Goal: Task Accomplishment & Management: Use online tool/utility

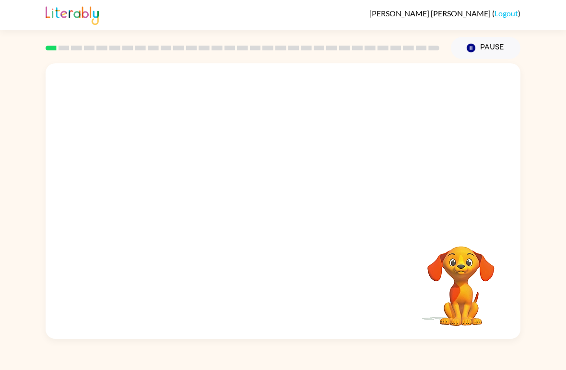
click at [479, 44] on button "Pause Pause" at bounding box center [486, 48] width 70 height 22
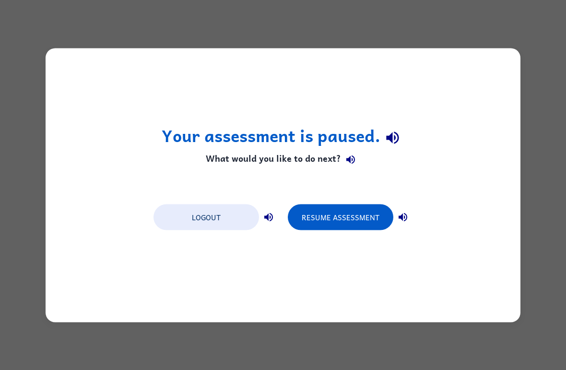
click at [225, 216] on button "Logout" at bounding box center [207, 217] width 106 height 26
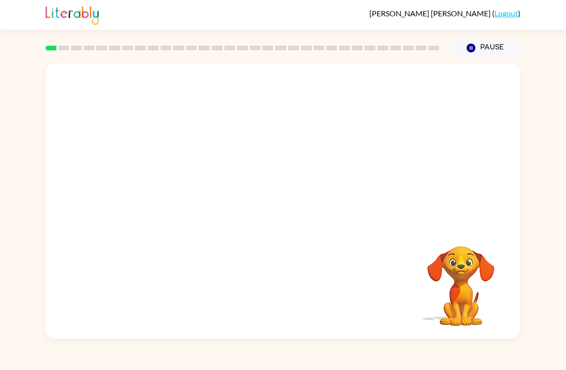
click at [167, 187] on video "Your browser must support playing .mp4 files to use Literably. Please try using…" at bounding box center [283, 144] width 475 height 163
click at [274, 213] on button "button" at bounding box center [283, 206] width 61 height 35
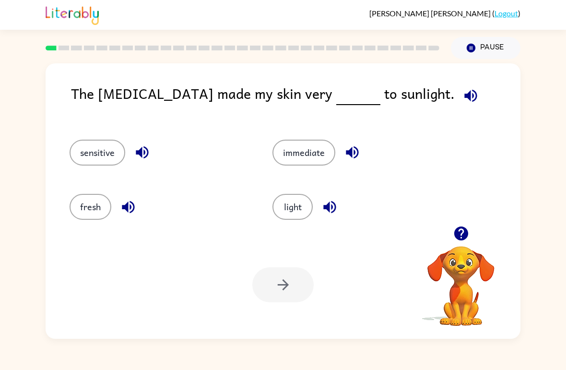
click at [83, 143] on button "sensitive" at bounding box center [98, 153] width 56 height 26
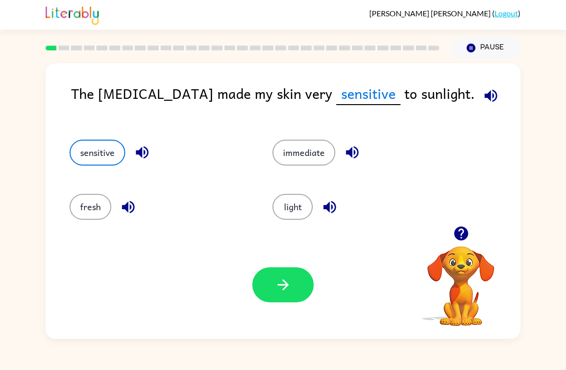
click at [287, 275] on button "button" at bounding box center [283, 284] width 61 height 35
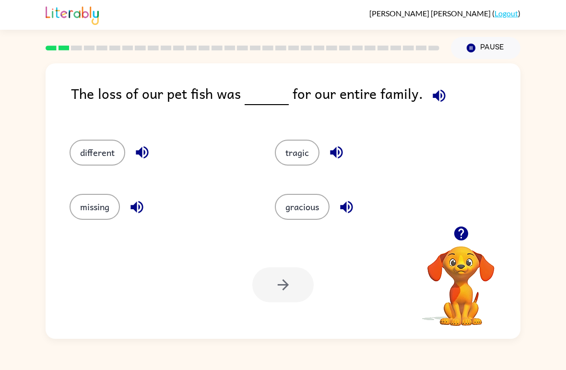
click at [294, 152] on button "tragic" at bounding box center [297, 153] width 45 height 26
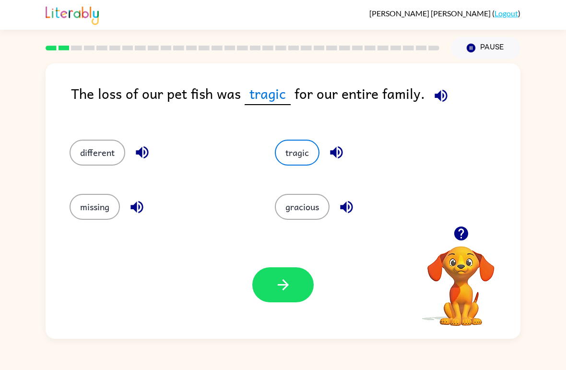
click at [280, 283] on icon "button" at bounding box center [283, 285] width 17 height 17
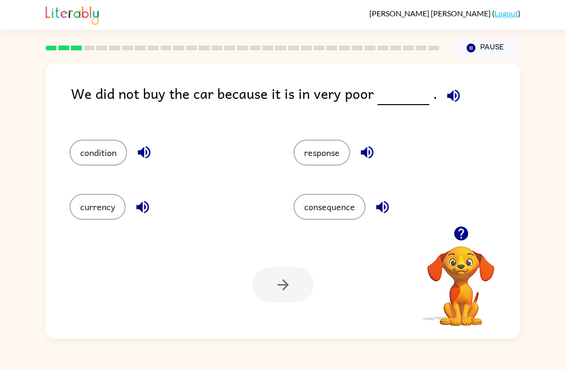
click at [83, 157] on button "condition" at bounding box center [99, 153] width 58 height 26
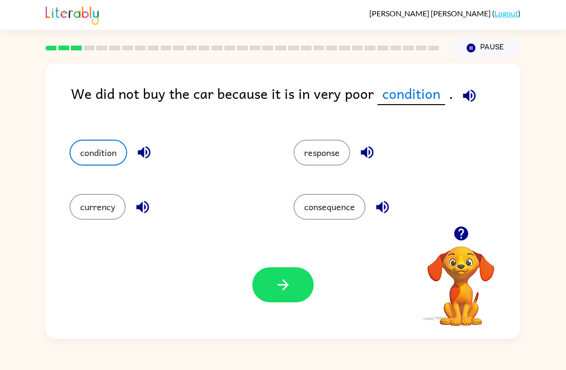
click at [282, 281] on icon "button" at bounding box center [283, 285] width 17 height 17
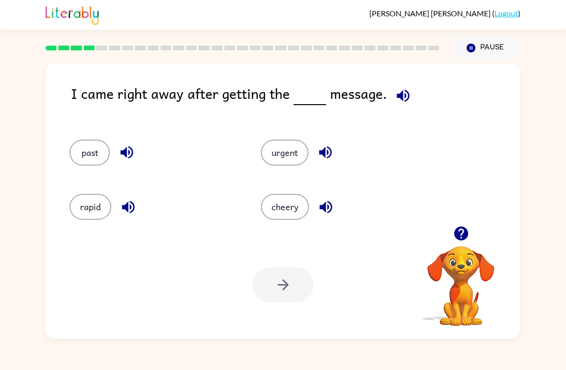
click at [273, 150] on button "urgent" at bounding box center [285, 153] width 48 height 26
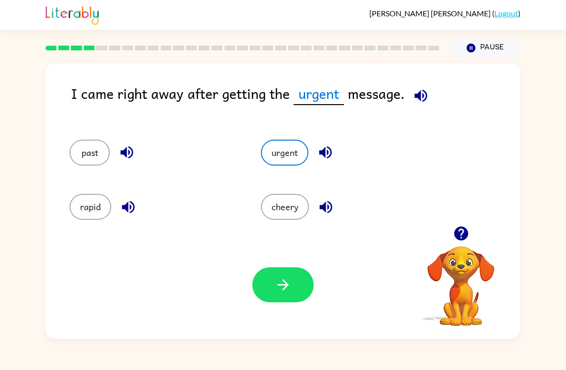
click at [269, 285] on button "button" at bounding box center [283, 284] width 61 height 35
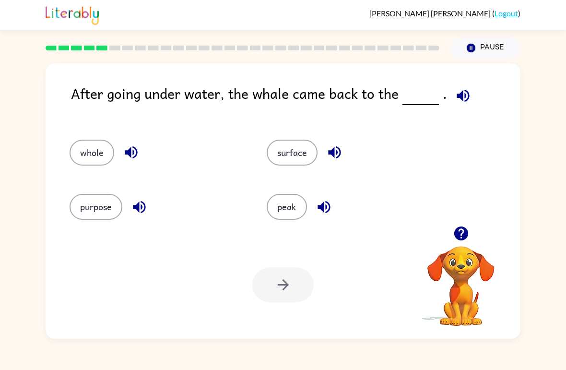
click at [288, 145] on button "surface" at bounding box center [292, 153] width 51 height 26
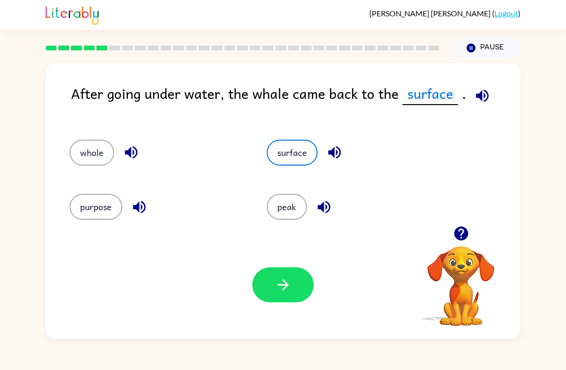
click at [269, 263] on div "Your browser must support playing .mp4 files to use Literably. Please try using…" at bounding box center [283, 285] width 475 height 108
click at [271, 287] on button "button" at bounding box center [283, 284] width 61 height 35
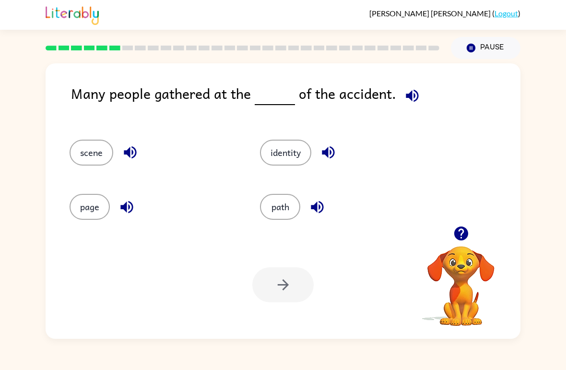
click at [89, 151] on button "scene" at bounding box center [92, 153] width 44 height 26
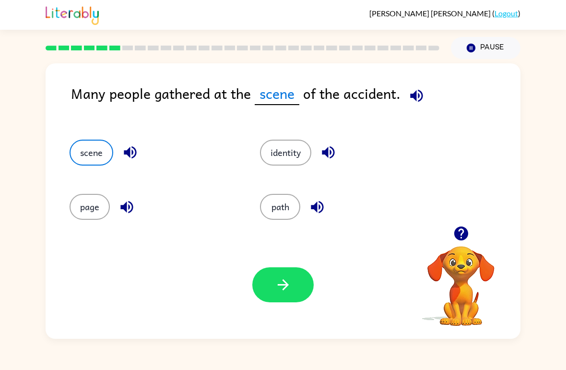
click at [277, 301] on button "button" at bounding box center [283, 284] width 61 height 35
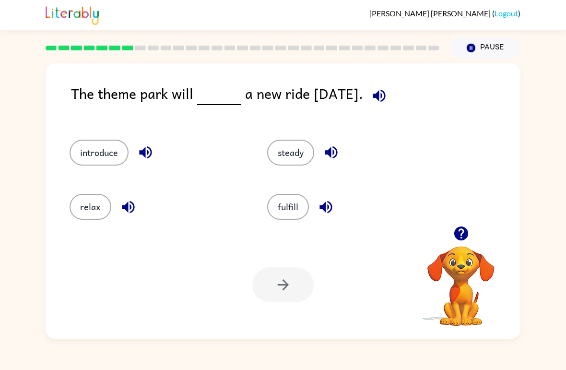
click at [95, 154] on button "introduce" at bounding box center [99, 153] width 59 height 26
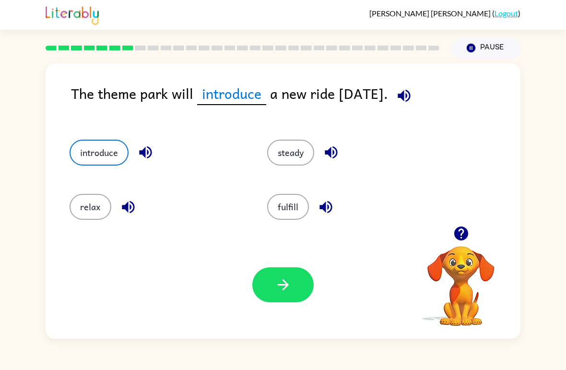
click at [281, 291] on icon "button" at bounding box center [283, 285] width 17 height 17
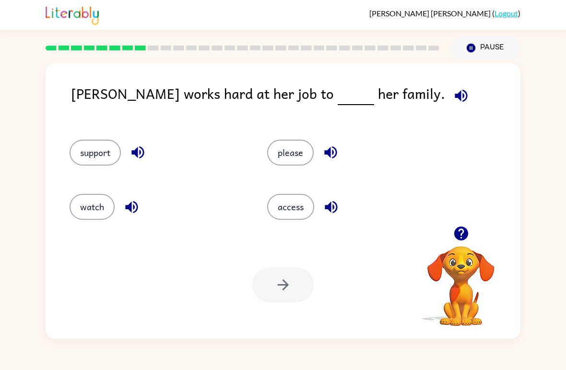
click at [88, 149] on button "support" at bounding box center [95, 153] width 51 height 26
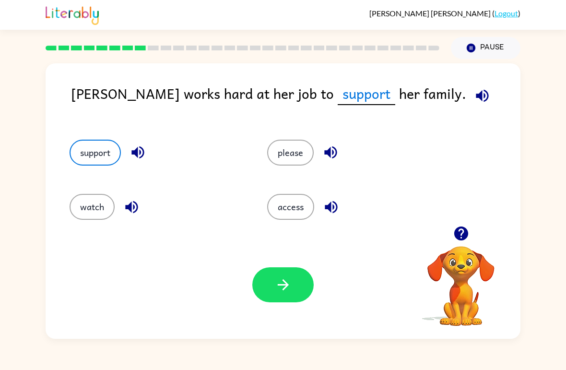
click at [275, 288] on icon "button" at bounding box center [283, 285] width 17 height 17
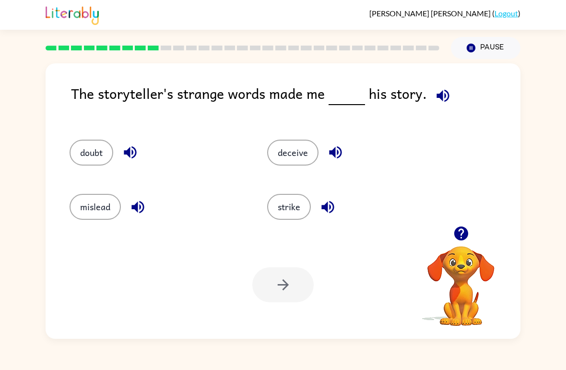
click at [91, 162] on button "doubt" at bounding box center [92, 153] width 44 height 26
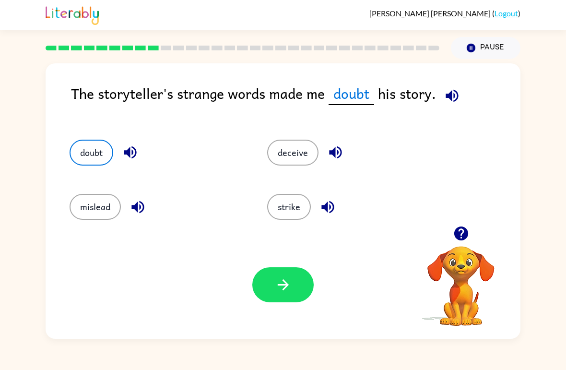
click at [301, 308] on div "Your browser must support playing .mp4 files to use Literably. Please try using…" at bounding box center [283, 285] width 475 height 108
click at [272, 294] on button "button" at bounding box center [283, 284] width 61 height 35
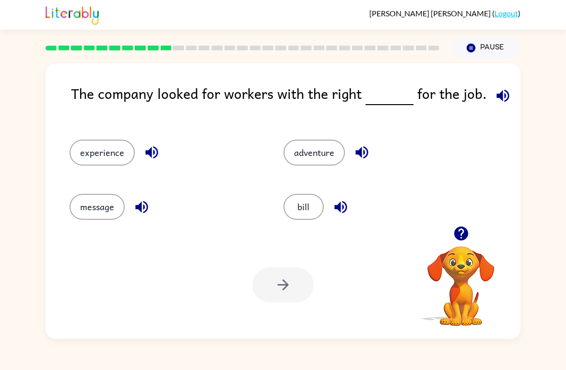
click at [117, 147] on button "experience" at bounding box center [102, 153] width 65 height 26
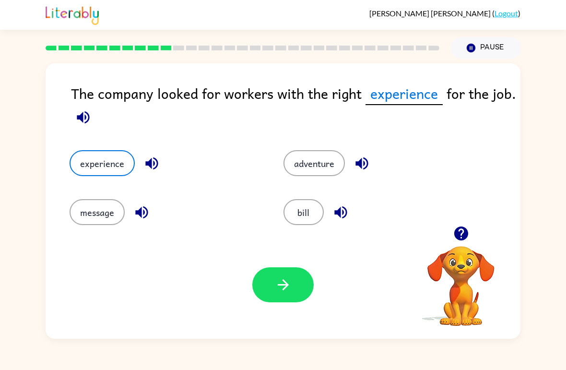
click at [308, 282] on button "button" at bounding box center [283, 284] width 61 height 35
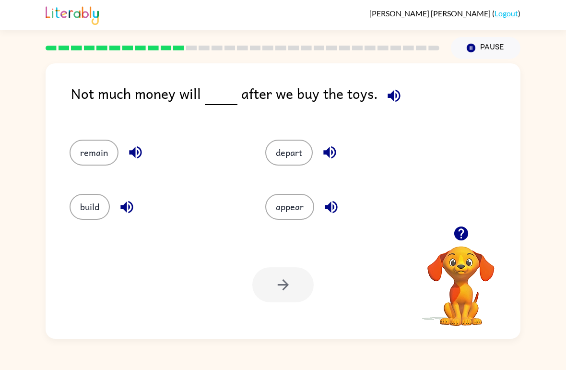
click at [79, 152] on button "remain" at bounding box center [94, 153] width 49 height 26
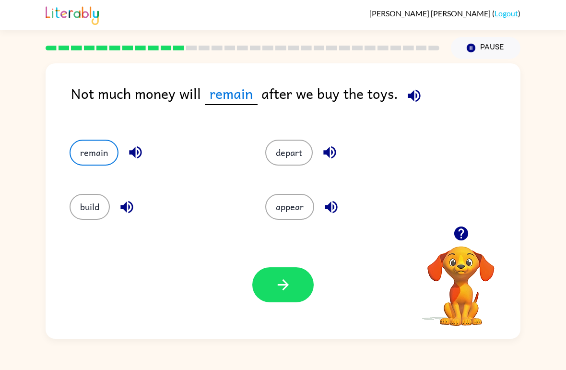
click at [291, 283] on icon "button" at bounding box center [283, 285] width 17 height 17
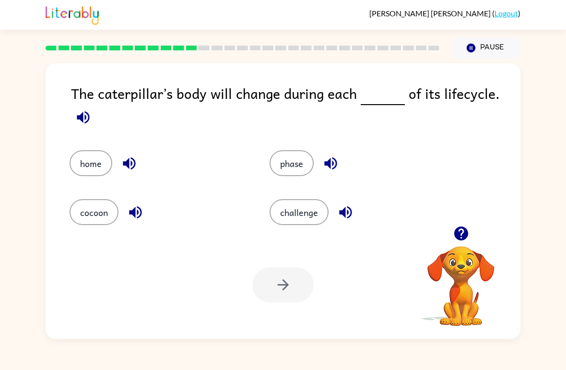
click at [284, 146] on div "phase" at bounding box center [352, 156] width 200 height 49
click at [279, 159] on button "phase" at bounding box center [292, 163] width 44 height 26
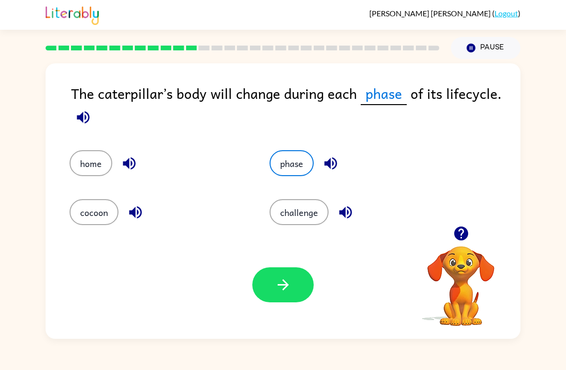
click at [276, 275] on button "button" at bounding box center [283, 284] width 61 height 35
click at [276, 275] on div at bounding box center [283, 284] width 61 height 35
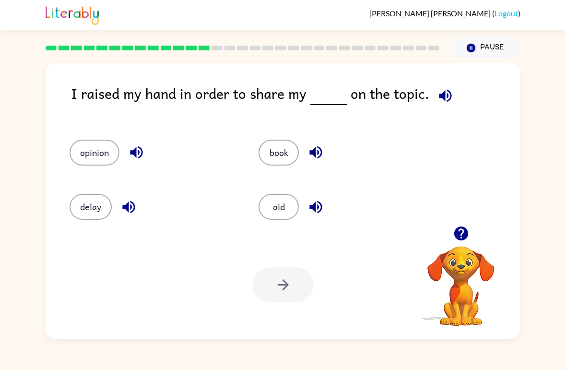
click at [90, 153] on button "opinion" at bounding box center [95, 153] width 50 height 26
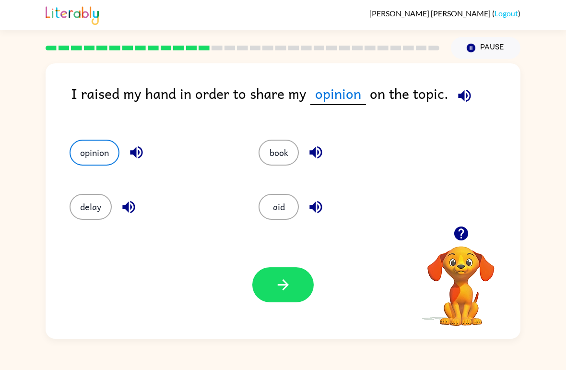
click at [296, 296] on button "button" at bounding box center [283, 284] width 61 height 35
click at [295, 296] on div at bounding box center [283, 284] width 61 height 35
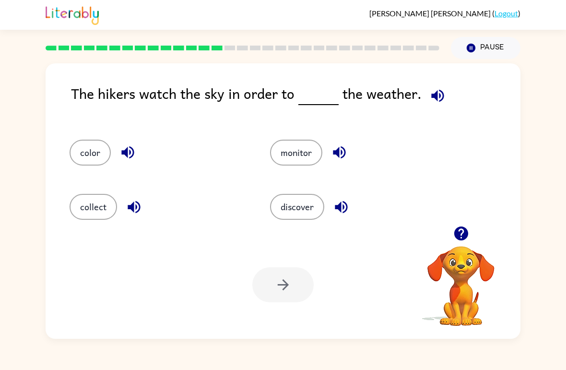
click at [289, 140] on button "monitor" at bounding box center [296, 153] width 52 height 26
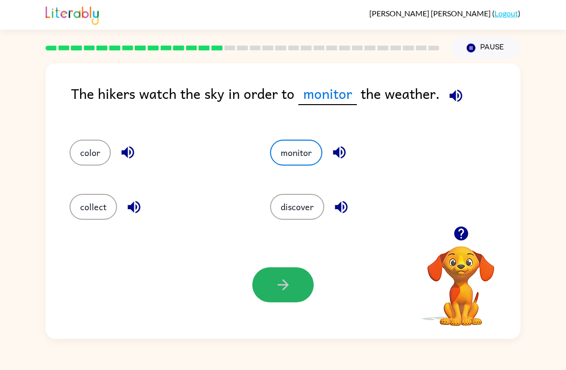
click at [274, 296] on button "button" at bounding box center [283, 284] width 61 height 35
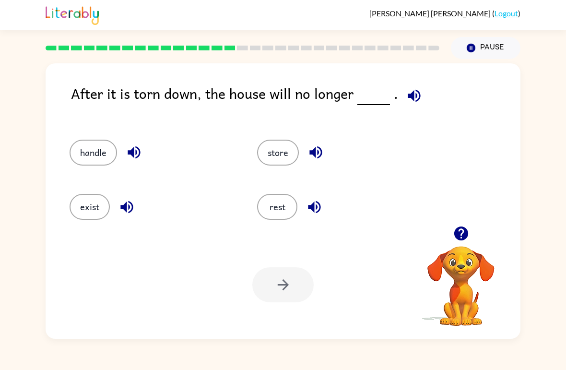
click at [80, 209] on button "exist" at bounding box center [90, 207] width 40 height 26
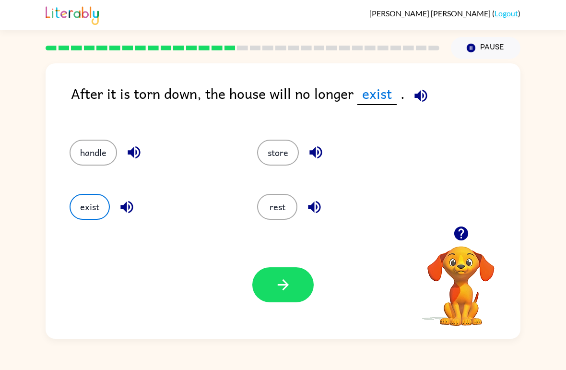
click at [302, 282] on button "button" at bounding box center [283, 284] width 61 height 35
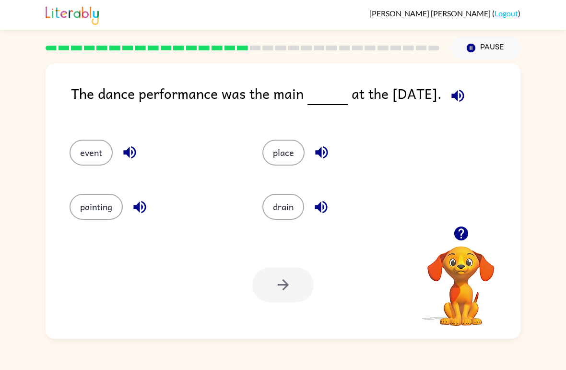
click at [83, 145] on button "event" at bounding box center [91, 153] width 43 height 26
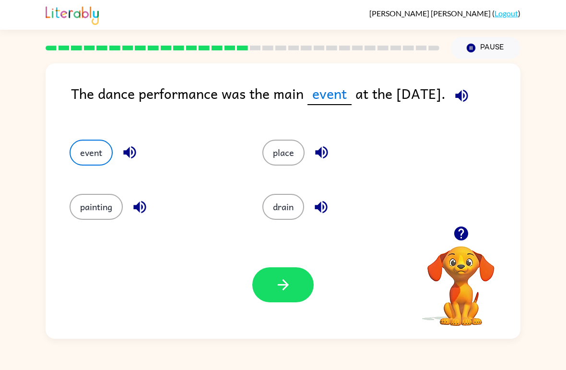
click at [283, 285] on icon "button" at bounding box center [282, 284] width 11 height 11
click at [283, 285] on div at bounding box center [283, 284] width 61 height 35
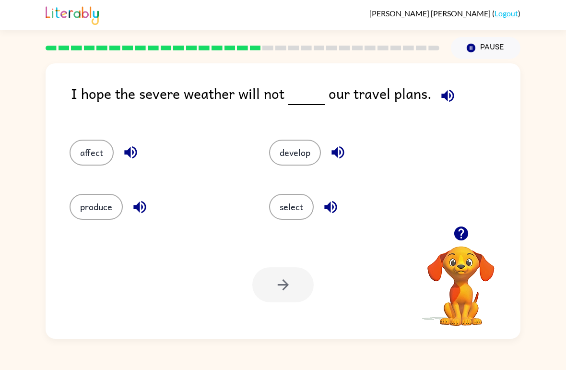
click at [80, 157] on button "affect" at bounding box center [92, 153] width 44 height 26
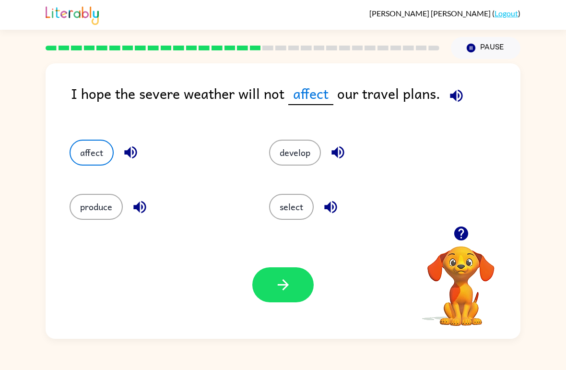
click at [288, 297] on button "button" at bounding box center [283, 284] width 61 height 35
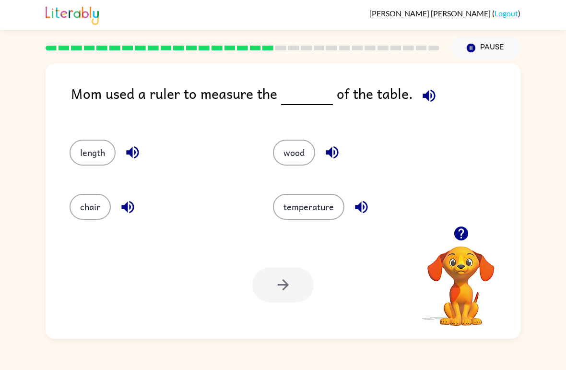
click at [91, 150] on button "length" at bounding box center [93, 153] width 46 height 26
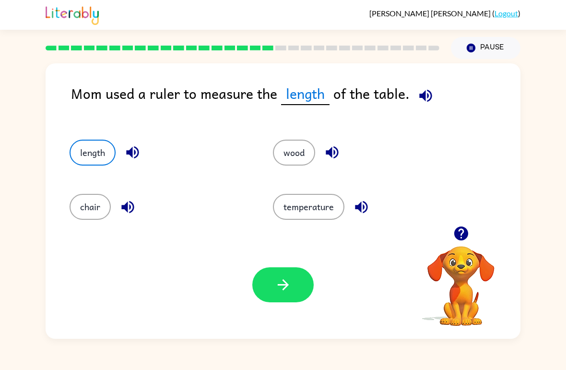
click at [285, 284] on icon "button" at bounding box center [283, 285] width 17 height 17
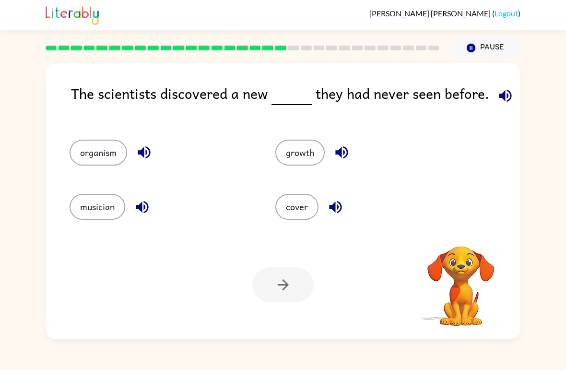
click at [281, 286] on div at bounding box center [283, 284] width 61 height 35
click at [83, 150] on button "organism" at bounding box center [99, 153] width 58 height 26
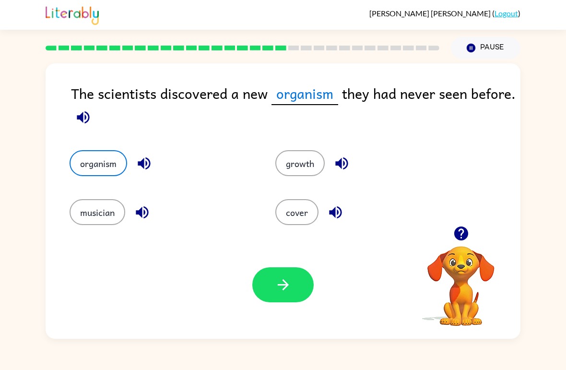
click at [294, 298] on button "button" at bounding box center [283, 284] width 61 height 35
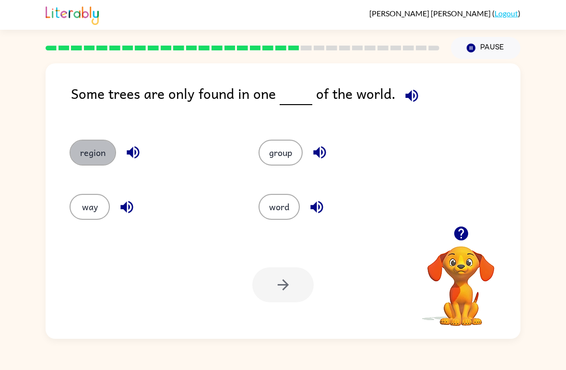
click at [86, 150] on button "region" at bounding box center [93, 153] width 47 height 26
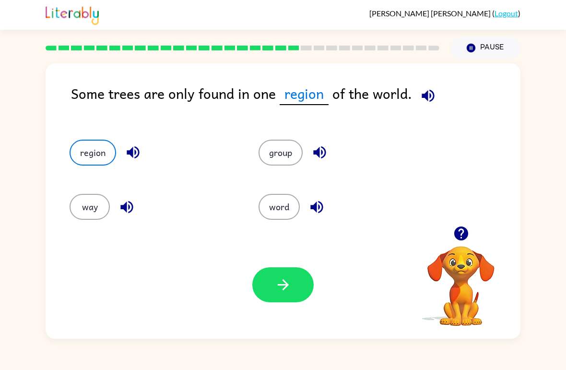
click at [280, 275] on button "button" at bounding box center [283, 284] width 61 height 35
click at [280, 275] on div at bounding box center [283, 284] width 61 height 35
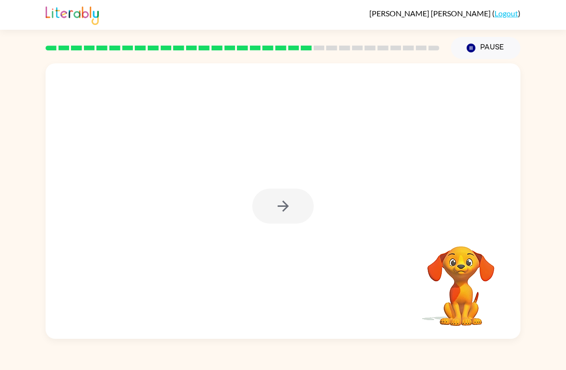
click at [291, 199] on icon "button" at bounding box center [283, 206] width 17 height 17
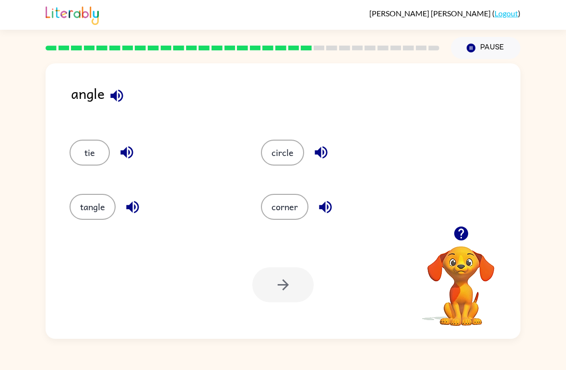
click at [134, 140] on div "tie" at bounding box center [147, 148] width 192 height 54
click at [133, 155] on icon "button" at bounding box center [127, 152] width 12 height 12
click at [130, 208] on icon "button" at bounding box center [132, 207] width 12 height 12
click at [317, 150] on icon "button" at bounding box center [321, 152] width 17 height 17
click at [328, 216] on icon "button" at bounding box center [325, 207] width 17 height 17
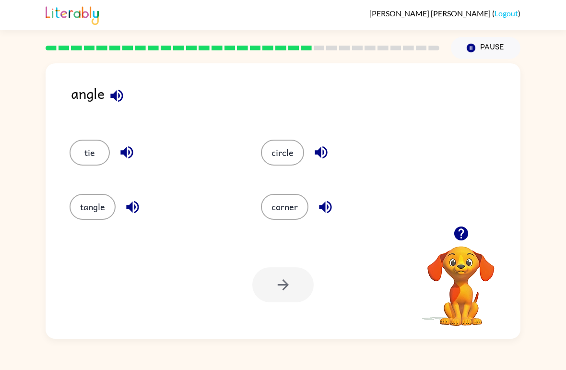
click at [118, 107] on button "button" at bounding box center [117, 96] width 24 height 24
click at [123, 99] on icon "button" at bounding box center [116, 95] width 17 height 17
click at [121, 95] on icon "button" at bounding box center [116, 95] width 17 height 17
click at [120, 99] on icon "button" at bounding box center [116, 95] width 17 height 17
click at [325, 158] on icon "button" at bounding box center [321, 152] width 17 height 17
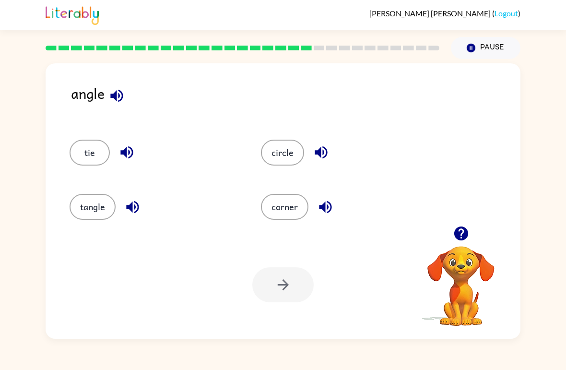
click at [283, 149] on button "circle" at bounding box center [282, 153] width 43 height 26
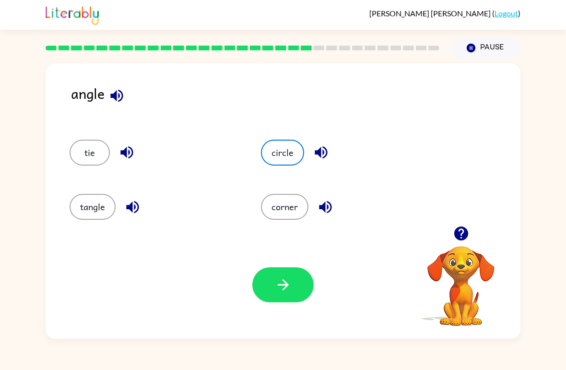
click at [277, 283] on icon "button" at bounding box center [283, 285] width 17 height 17
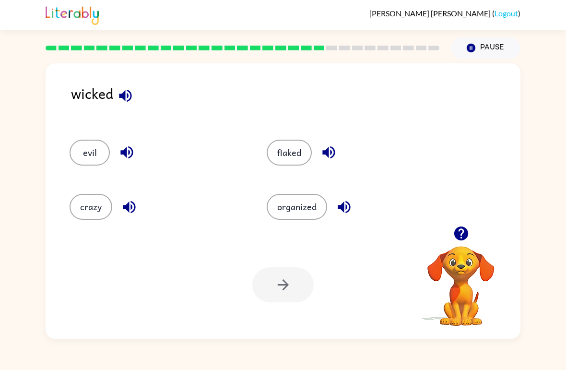
click at [86, 149] on button "evil" at bounding box center [90, 153] width 40 height 26
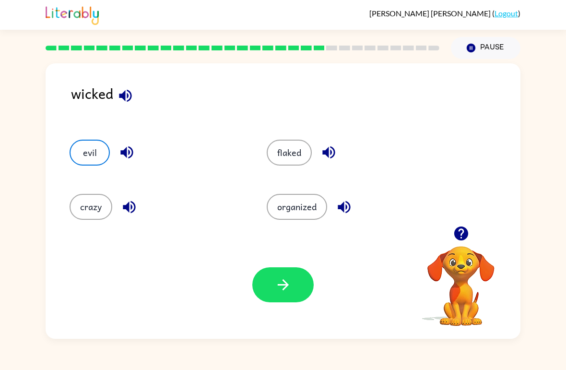
click at [274, 277] on button "button" at bounding box center [283, 284] width 61 height 35
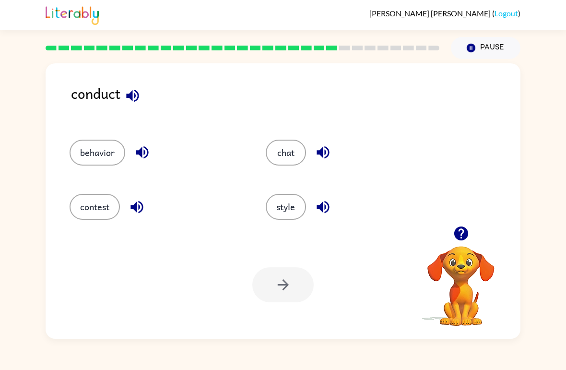
click at [128, 103] on icon "button" at bounding box center [132, 95] width 17 height 17
click at [79, 214] on button "contest" at bounding box center [95, 207] width 50 height 26
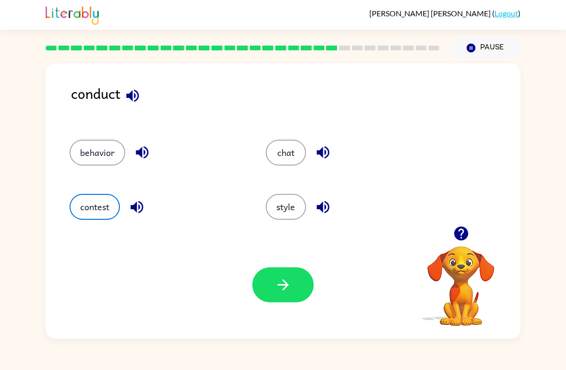
click at [283, 284] on icon "button" at bounding box center [283, 285] width 17 height 17
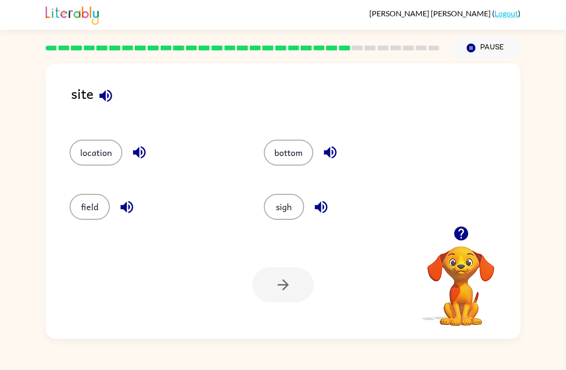
click at [88, 152] on button "location" at bounding box center [96, 153] width 53 height 26
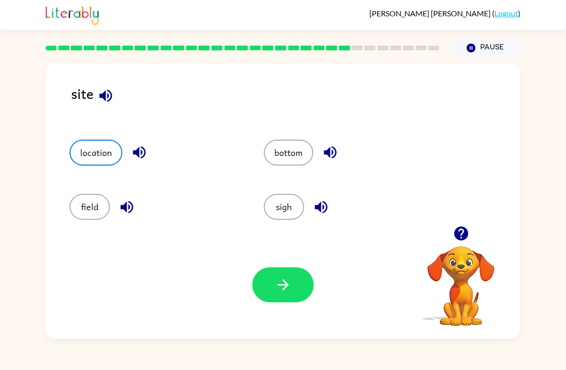
click at [292, 276] on button "button" at bounding box center [283, 284] width 61 height 35
click at [291, 276] on div at bounding box center [283, 284] width 61 height 35
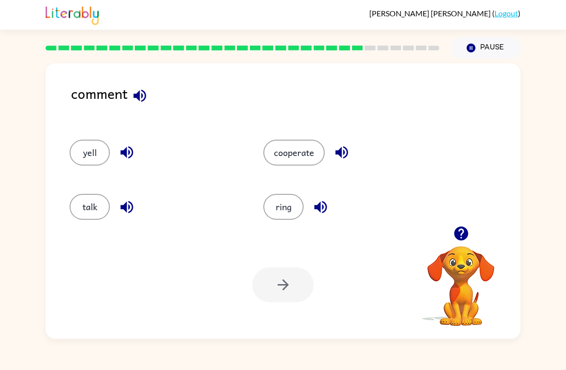
click at [73, 202] on button "talk" at bounding box center [90, 207] width 40 height 26
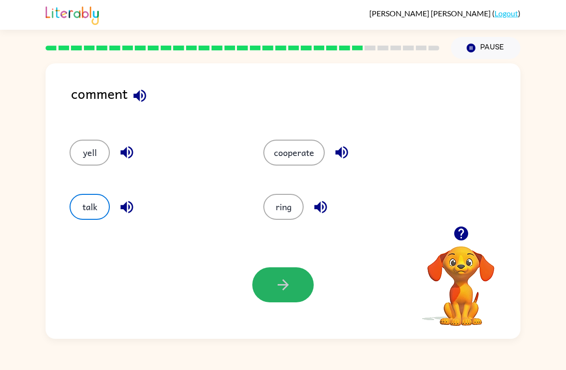
click at [286, 296] on button "button" at bounding box center [283, 284] width 61 height 35
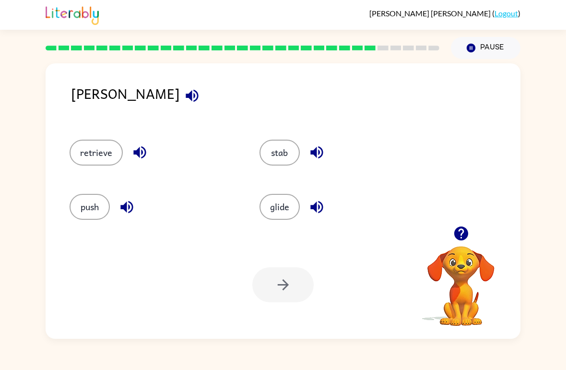
click at [282, 159] on button "stab" at bounding box center [280, 153] width 40 height 26
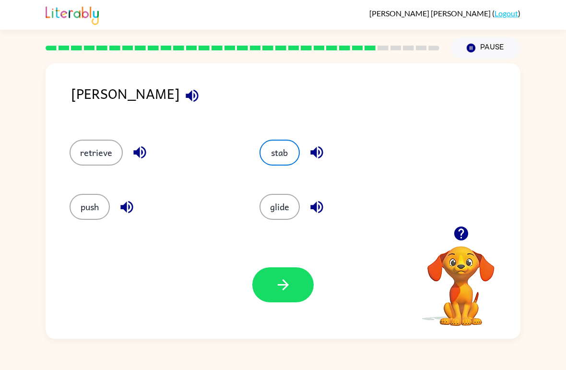
click at [275, 278] on icon "button" at bounding box center [283, 285] width 17 height 17
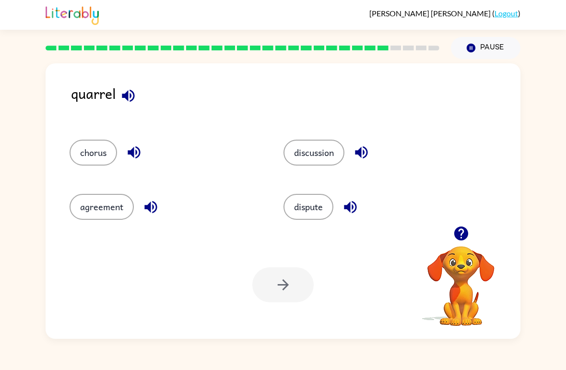
click at [146, 97] on div "quarrel" at bounding box center [296, 102] width 450 height 38
click at [138, 101] on button "button" at bounding box center [128, 96] width 24 height 24
click at [126, 154] on button "button" at bounding box center [134, 152] width 24 height 24
click at [150, 215] on icon "button" at bounding box center [151, 207] width 17 height 17
click at [345, 152] on button "discussion" at bounding box center [314, 153] width 61 height 26
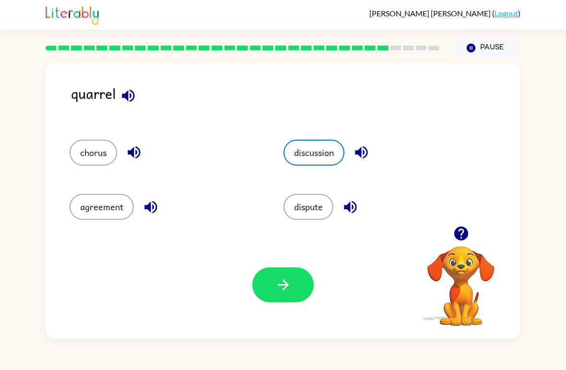
click at [365, 153] on icon "button" at bounding box center [361, 152] width 17 height 17
click at [357, 209] on icon "button" at bounding box center [350, 207] width 12 height 12
click at [301, 152] on button "discussion" at bounding box center [314, 153] width 61 height 26
click at [273, 299] on button "button" at bounding box center [283, 284] width 61 height 35
click at [273, 299] on div at bounding box center [283, 284] width 61 height 35
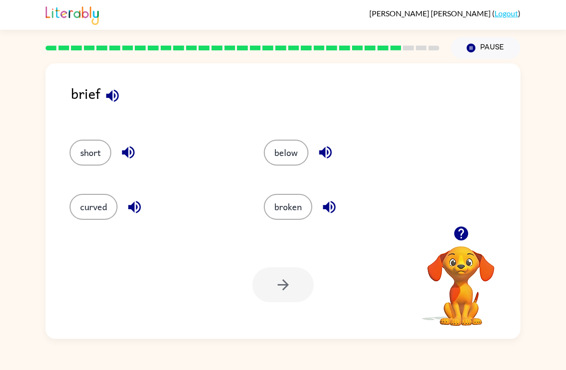
click at [91, 152] on button "short" at bounding box center [91, 153] width 42 height 26
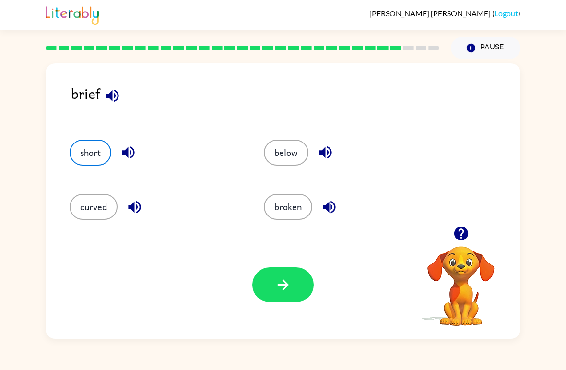
click at [265, 289] on button "button" at bounding box center [283, 284] width 61 height 35
click at [265, 288] on div at bounding box center [283, 284] width 61 height 35
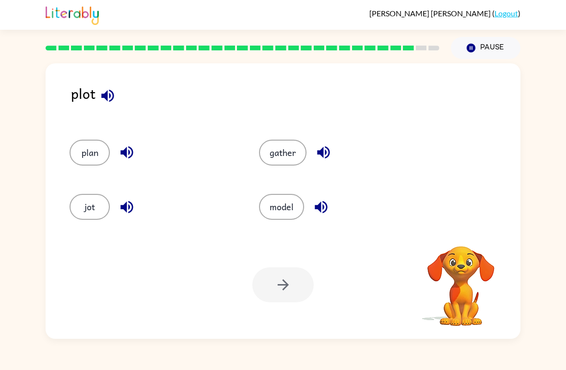
click at [86, 145] on button "plan" at bounding box center [90, 153] width 40 height 26
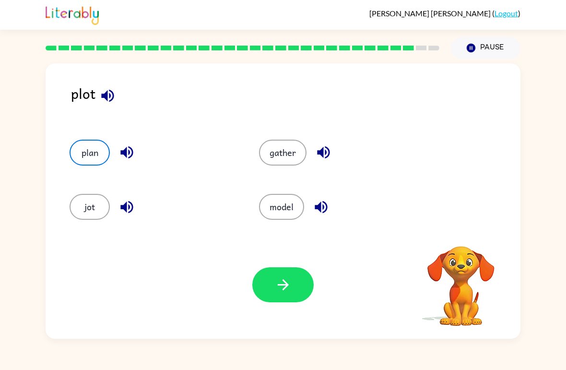
click at [279, 282] on icon "button" at bounding box center [283, 285] width 17 height 17
click at [279, 281] on div at bounding box center [283, 284] width 61 height 35
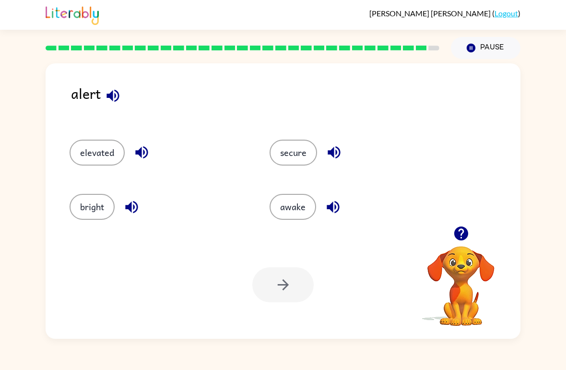
click at [293, 204] on button "awake" at bounding box center [293, 207] width 47 height 26
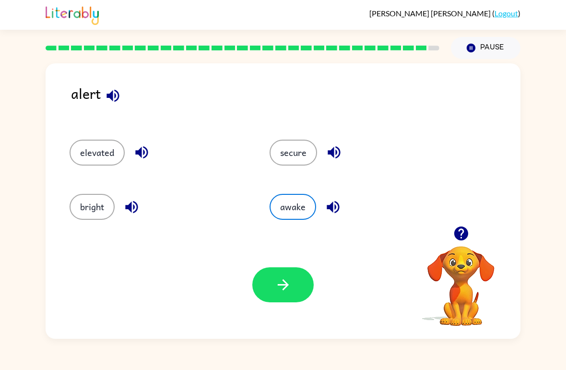
click at [290, 269] on button "button" at bounding box center [283, 284] width 61 height 35
